Goal: Transaction & Acquisition: Purchase product/service

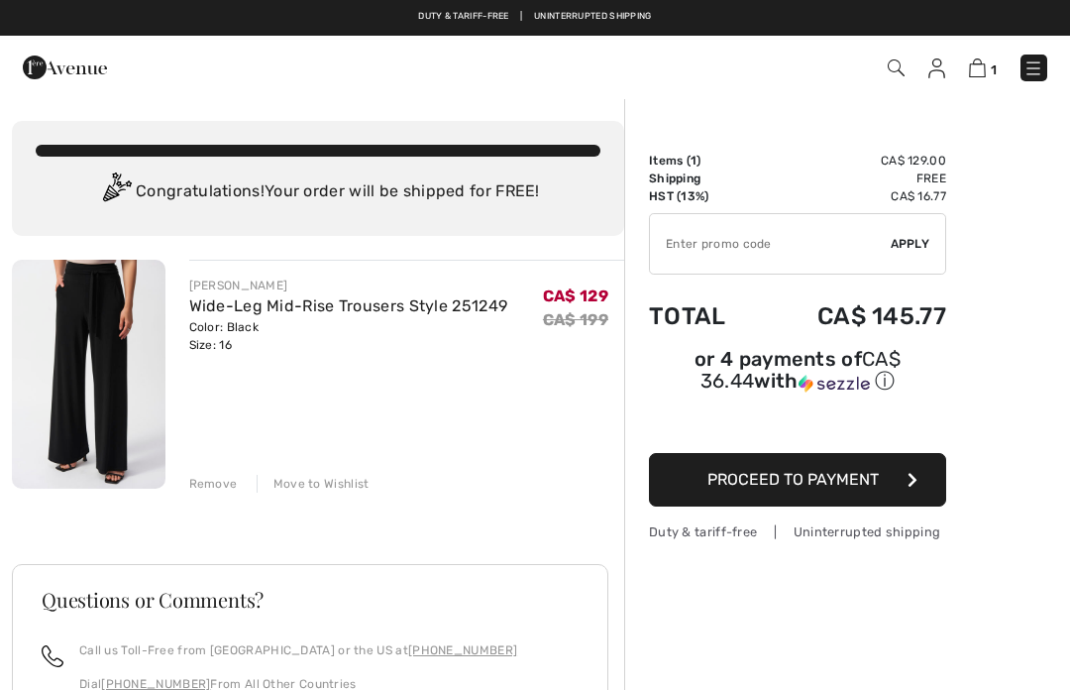
click at [59, 340] on img at bounding box center [89, 374] width 154 height 229
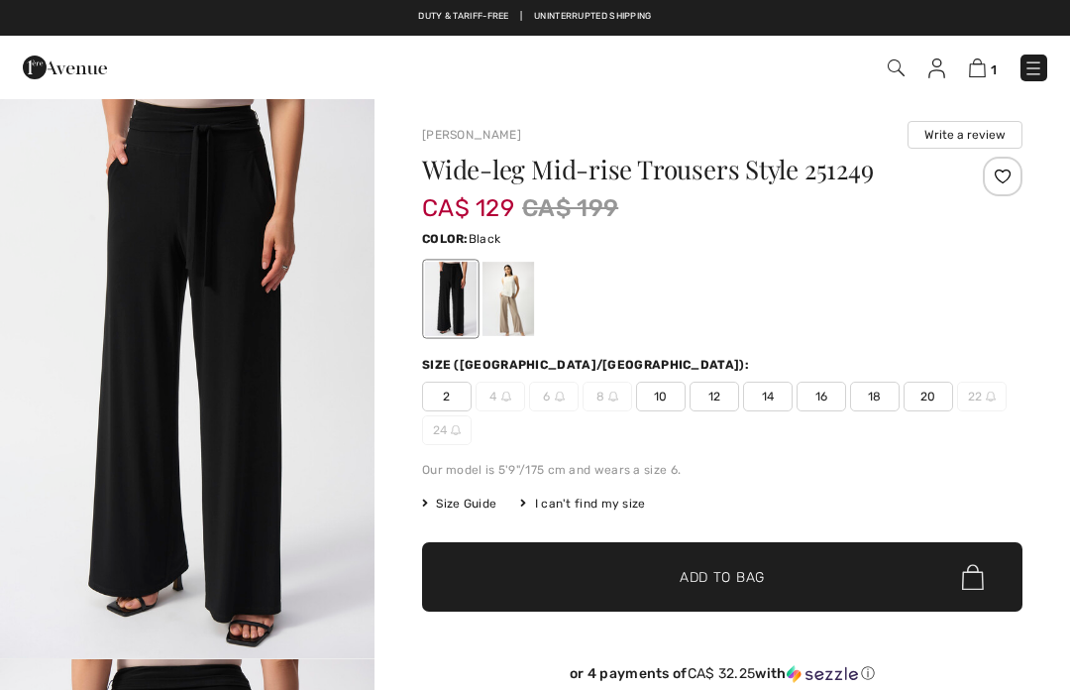
checkbox input "true"
click at [504, 297] on div at bounding box center [509, 299] width 52 height 74
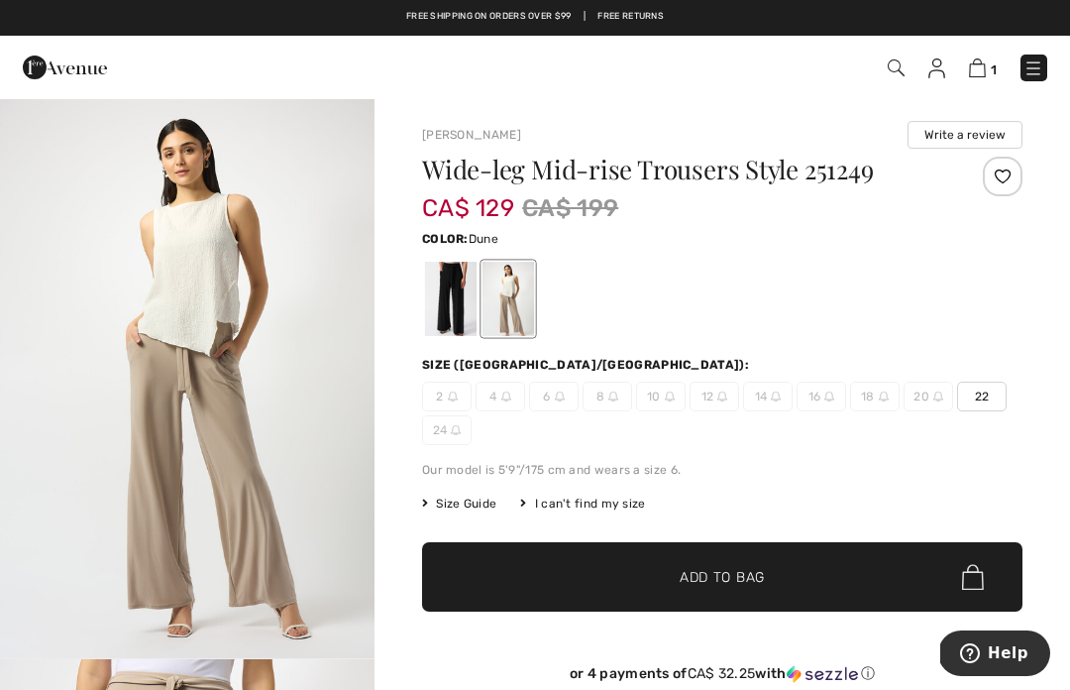
click at [980, 70] on img at bounding box center [977, 67] width 17 height 19
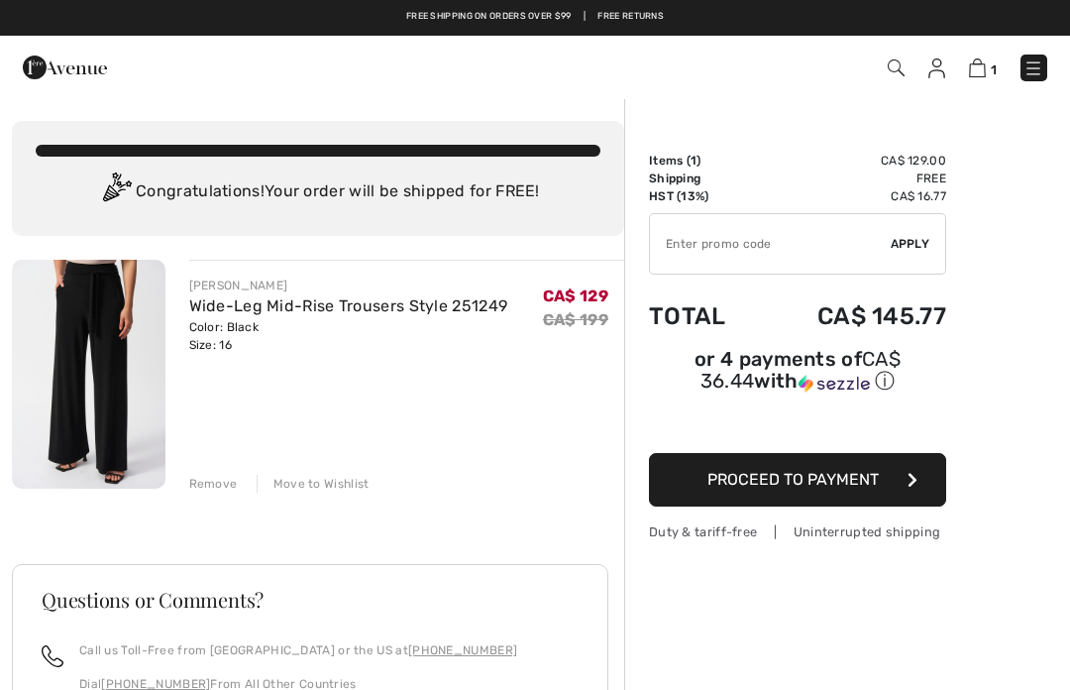
click at [807, 494] on button "Proceed to Payment" at bounding box center [797, 480] width 297 height 54
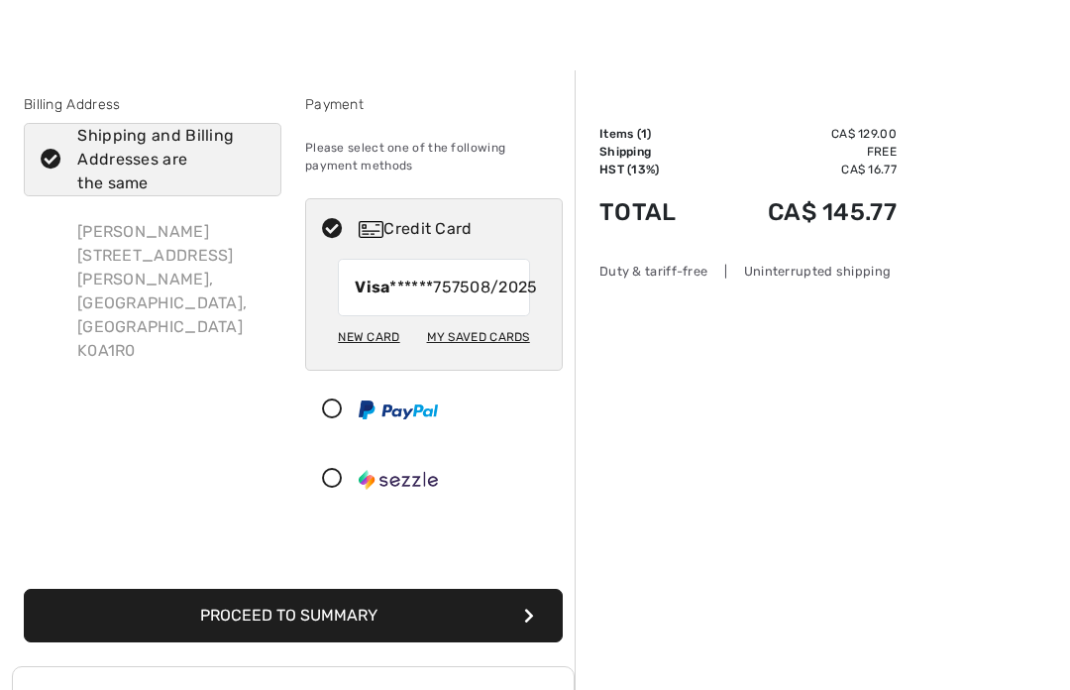
scroll to position [27, 0]
click at [468, 637] on button "Proceed to Summary" at bounding box center [293, 616] width 539 height 54
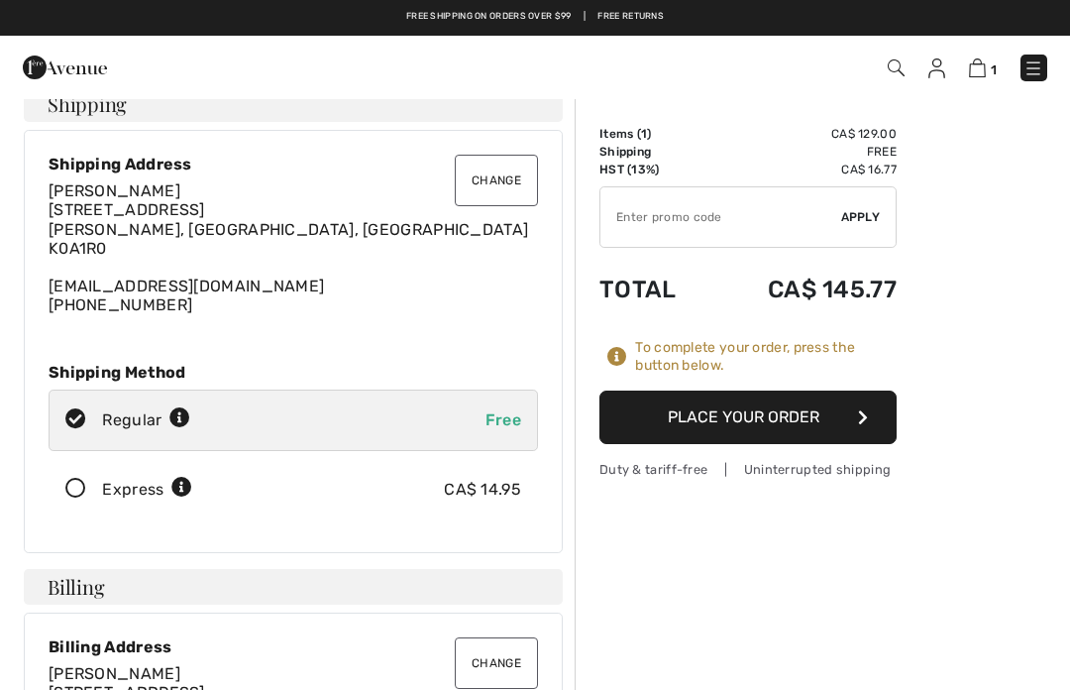
scroll to position [23, 0]
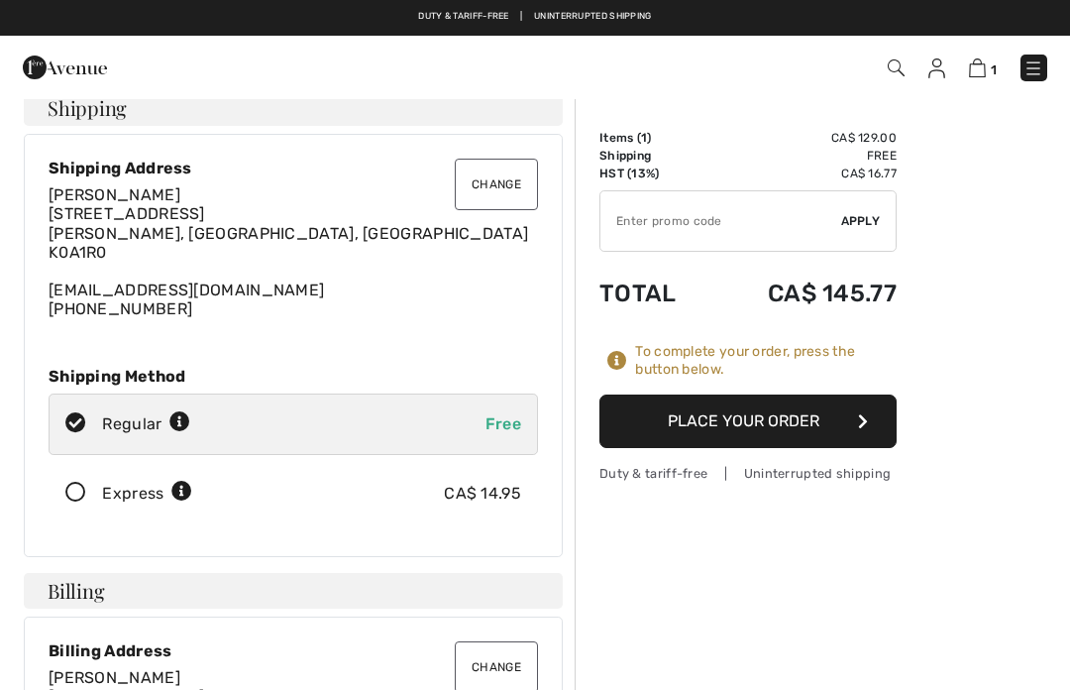
click at [782, 421] on button "Place Your Order" at bounding box center [748, 421] width 297 height 54
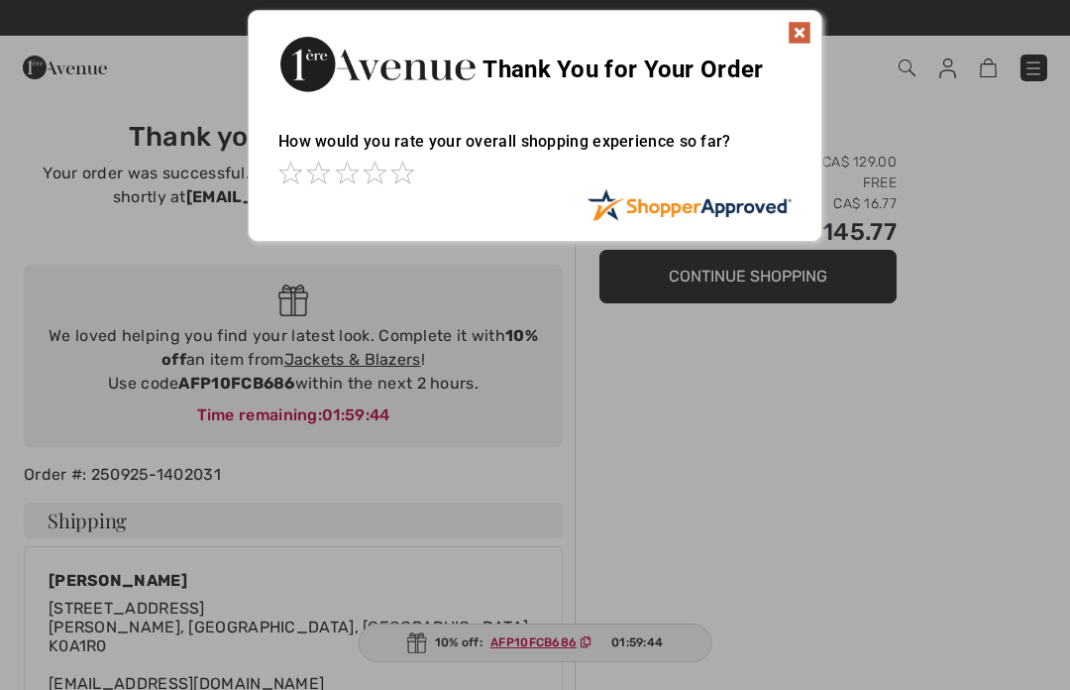
click at [801, 26] on img at bounding box center [800, 33] width 24 height 24
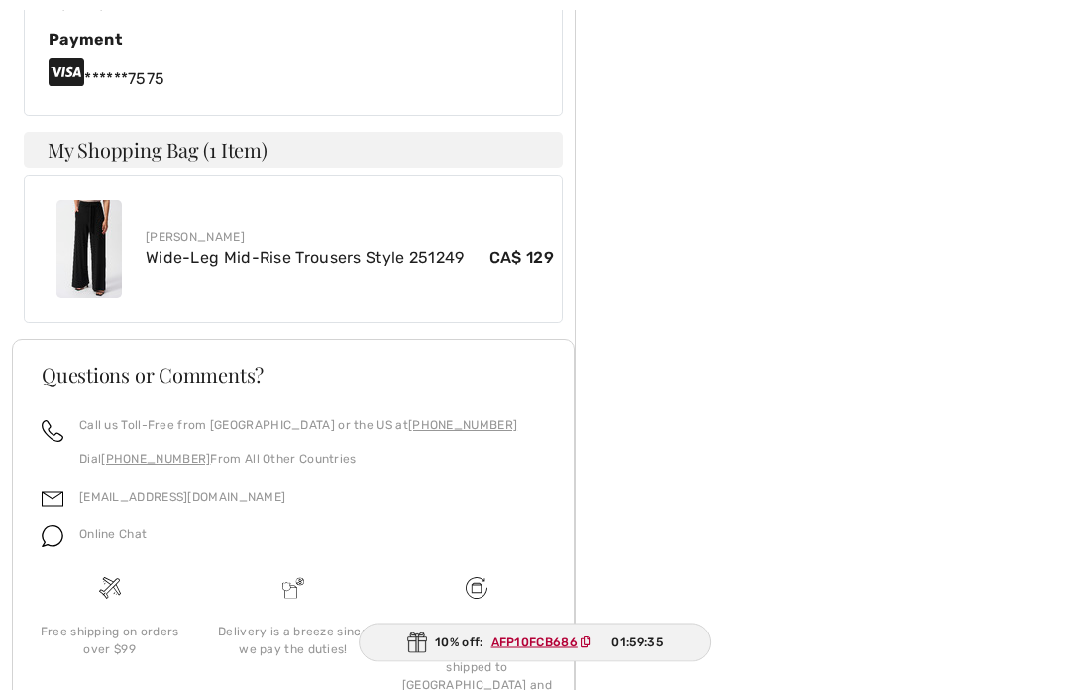
scroll to position [983, 0]
